Goal: Navigation & Orientation: Find specific page/section

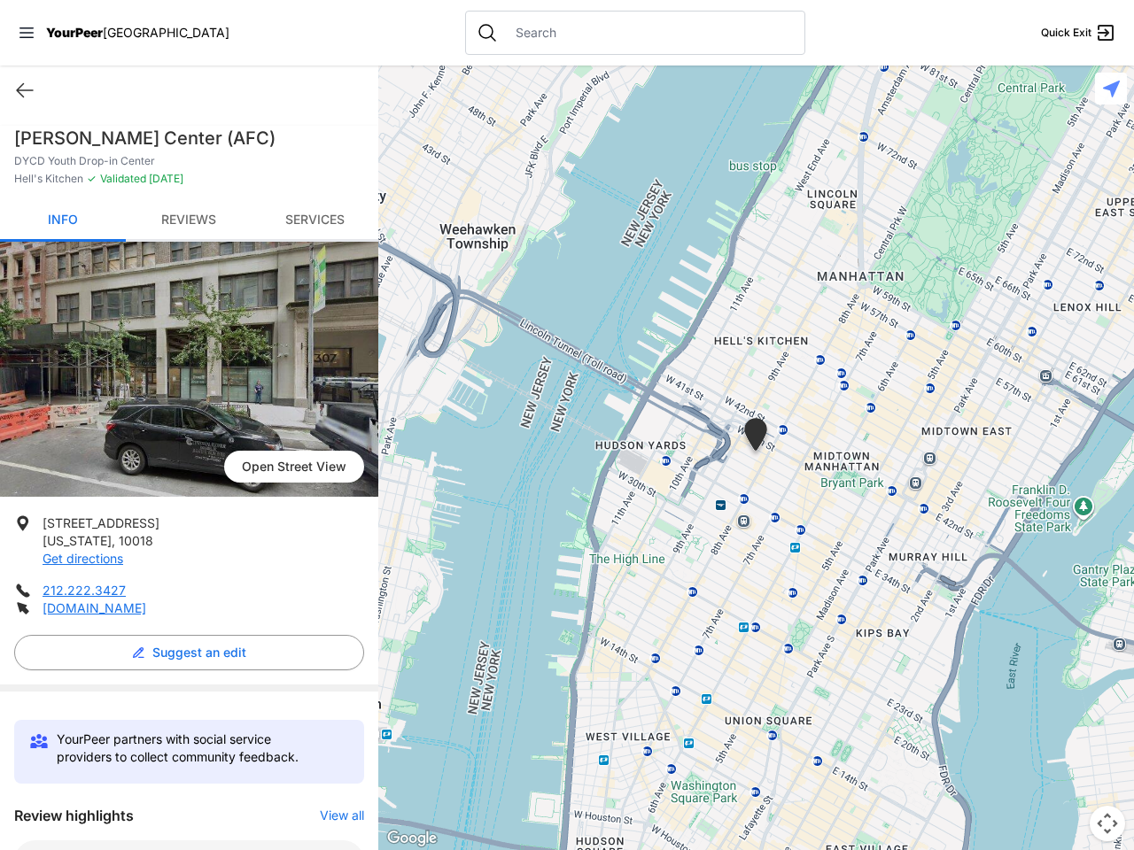
click at [27, 33] on icon at bounding box center [26, 32] width 14 height 11
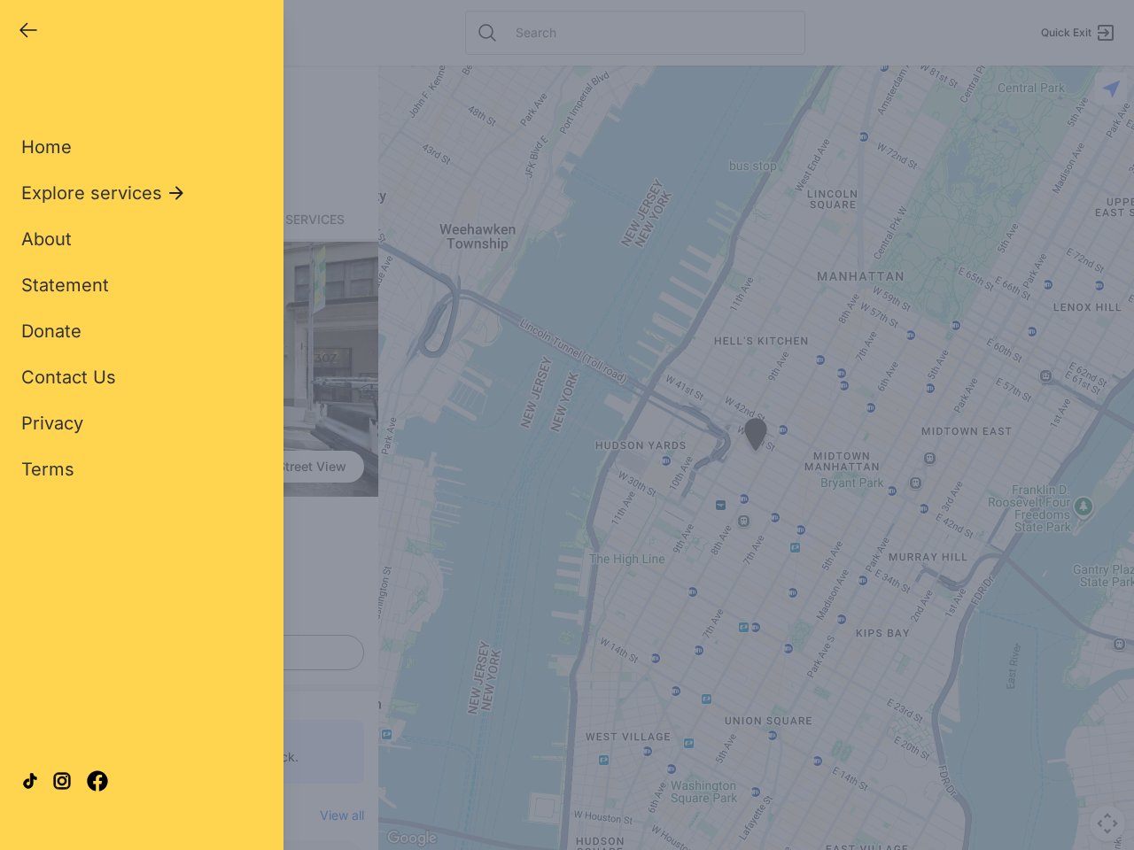
click at [25, 90] on div "Home Explore services About Statement Donate Contact Us Privacy Terms" at bounding box center [141, 280] width 241 height 404
click at [184, 653] on div "Single Adult Families Soup Kitchen Food Pantry Toiletries Restrooms Showers Lau…" at bounding box center [141, 406] width 241 height 656
click at [333, 816] on div "Close panel YourPeer [GEOGRAPHIC_DATA] Quick Exit Single Adult Families Soup Ki…" at bounding box center [567, 425] width 1134 height 850
click at [756, 458] on div "Close panel YourPeer [GEOGRAPHIC_DATA] Quick Exit Single Adult Families Soup Ki…" at bounding box center [567, 425] width 1134 height 850
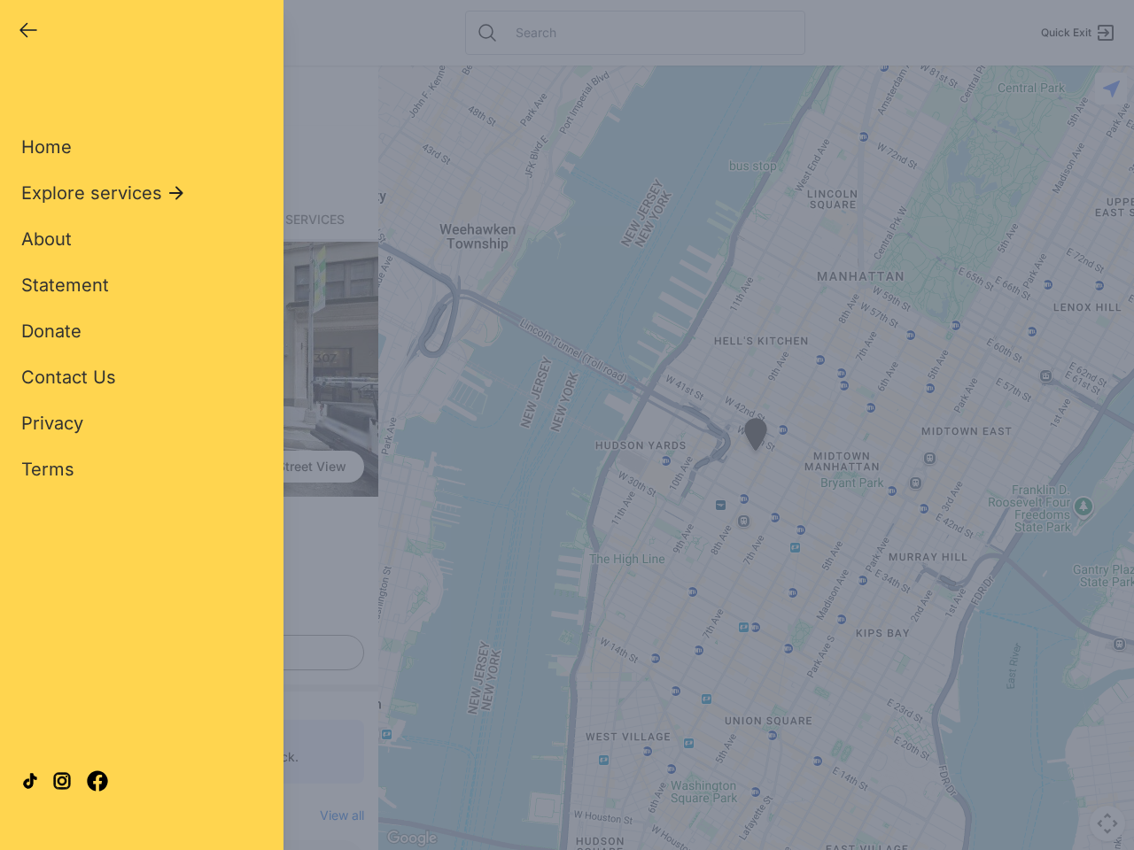
click at [756, 458] on div "Close panel YourPeer [GEOGRAPHIC_DATA] Quick Exit Single Adult Families Soup Ki…" at bounding box center [567, 425] width 1134 height 850
click at [756, 438] on div "Close panel YourPeer [GEOGRAPHIC_DATA] Quick Exit Single Adult Families Soup Ki…" at bounding box center [567, 425] width 1134 height 850
click at [1107, 824] on div "Close panel YourPeer [GEOGRAPHIC_DATA] Quick Exit Single Adult Families Soup Ki…" at bounding box center [567, 425] width 1134 height 850
click at [1111, 89] on div "Close panel YourPeer [GEOGRAPHIC_DATA] Quick Exit Single Adult Families Soup Ki…" at bounding box center [567, 425] width 1134 height 850
